Goal: Check status: Check status

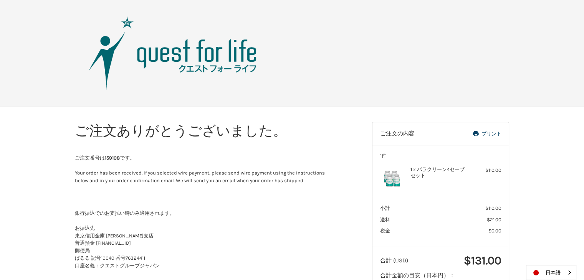
click at [225, 51] on img at bounding box center [173, 53] width 192 height 77
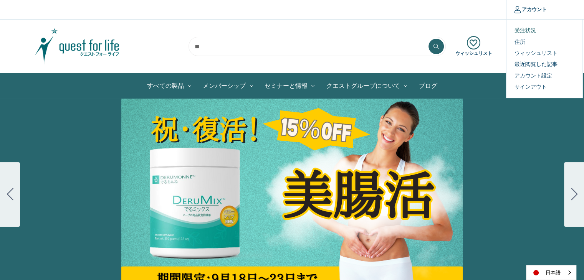
click at [527, 31] on link "受注状況" at bounding box center [545, 30] width 76 height 11
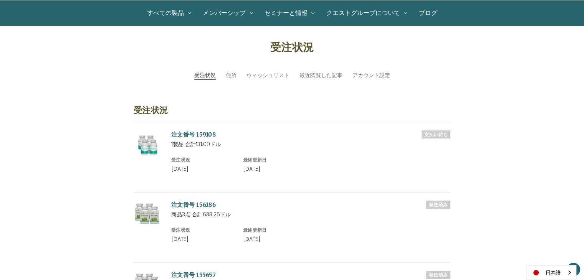
scroll to position [77, 0]
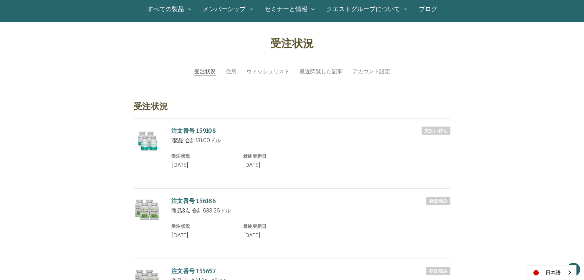
click at [178, 131] on link "注文番号 159108" at bounding box center [193, 130] width 45 height 7
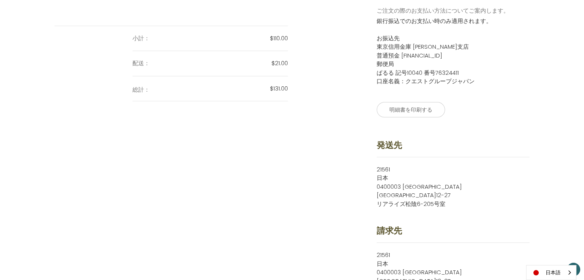
scroll to position [307, 0]
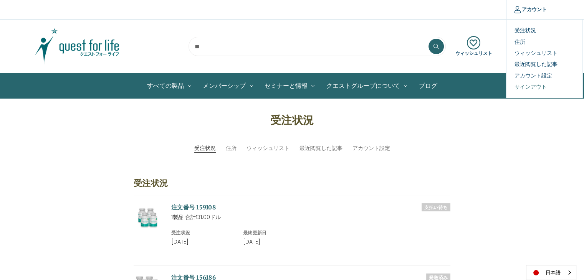
click at [525, 86] on link "サインアウト" at bounding box center [545, 86] width 76 height 11
